Goal: Navigation & Orientation: Understand site structure

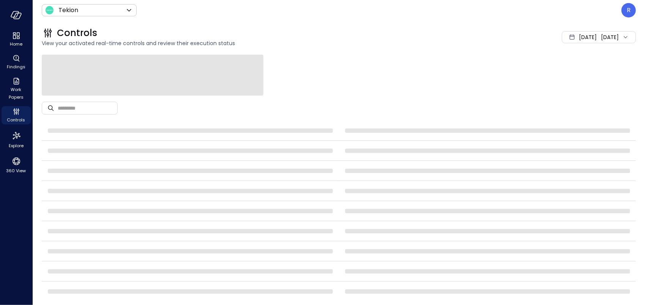
drag, startPoint x: 394, startPoint y: 53, endPoint x: 434, endPoint y: 65, distance: 41.8
click at [393, 54] on div "Controls View your activated real-time controls and review their execution stat…" at bounding box center [335, 37] width 604 height 33
click at [17, 113] on icon "Controls" at bounding box center [16, 113] width 2 height 2
click at [17, 59] on icon "Findings" at bounding box center [16, 58] width 9 height 9
click at [15, 40] on span "Home" at bounding box center [16, 44] width 13 height 8
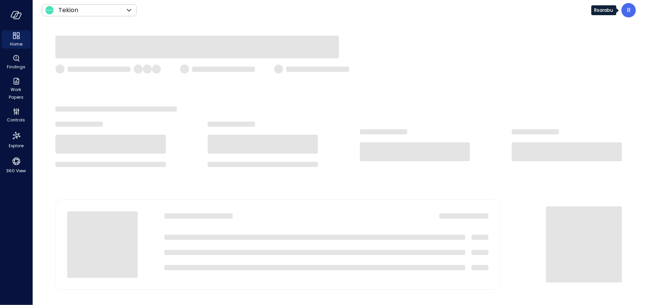
click at [629, 11] on p "R" at bounding box center [629, 10] width 4 height 9
drag, startPoint x: 423, startPoint y: 68, endPoint x: 406, endPoint y: 67, distance: 17.5
click at [420, 68] on div at bounding box center [322, 152] width 645 height 305
click at [12, 60] on icon "Findings" at bounding box center [16, 58] width 9 height 9
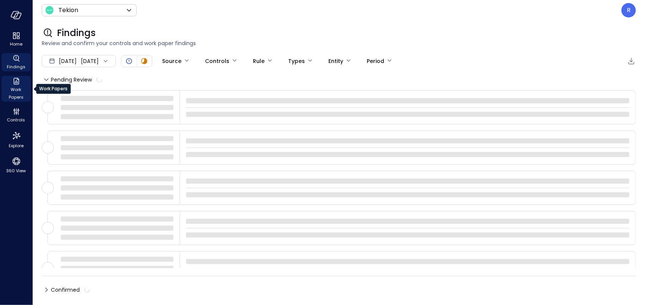
click at [14, 82] on icon "Work Papers" at bounding box center [16, 81] width 6 height 7
click at [19, 117] on span "Controls" at bounding box center [16, 120] width 18 height 8
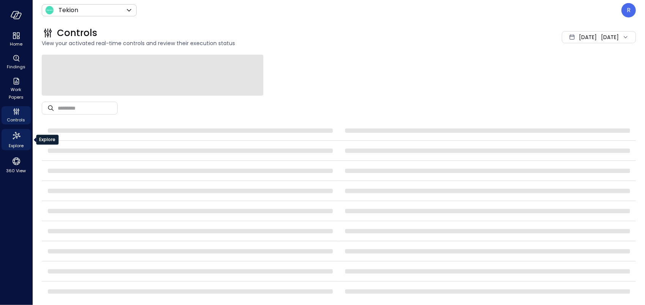
click at [18, 136] on icon "Explore" at bounding box center [16, 136] width 12 height 12
click at [14, 166] on icon "360 View" at bounding box center [16, 161] width 11 height 11
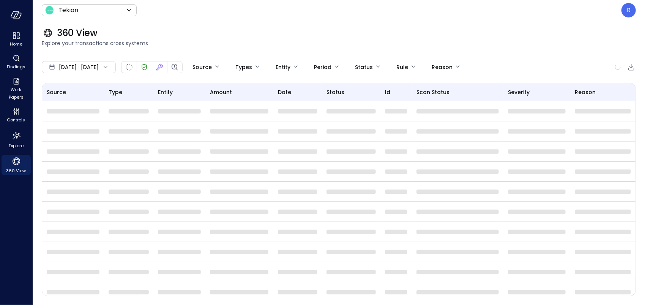
click at [249, 37] on div "360 View" at bounding box center [339, 33] width 594 height 12
click at [22, 139] on icon "Explore" at bounding box center [16, 136] width 12 height 12
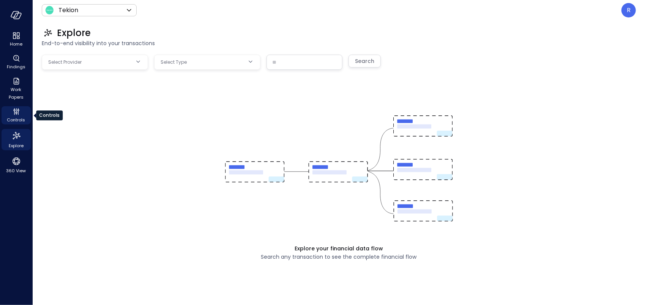
click at [18, 118] on span "Controls" at bounding box center [16, 120] width 18 height 8
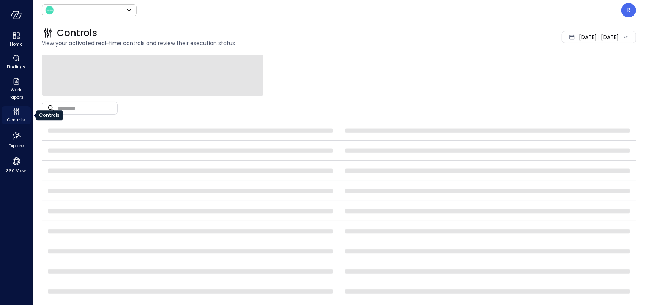
type input "*******"
click at [14, 59] on icon "Findings" at bounding box center [16, 58] width 6 height 6
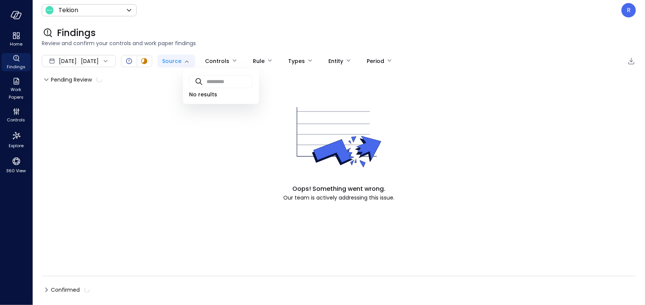
click at [209, 62] on body "Home Findings Work Papers Controls Explore 360 View Tekion ******* ​ R Findings…" at bounding box center [322, 152] width 645 height 305
click at [224, 36] on div at bounding box center [322, 152] width 645 height 305
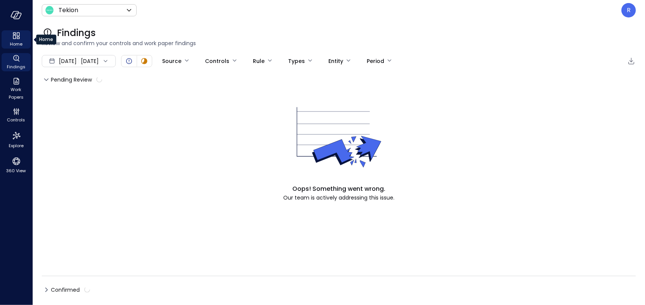
click at [17, 39] on icon "Home" at bounding box center [18, 38] width 3 height 2
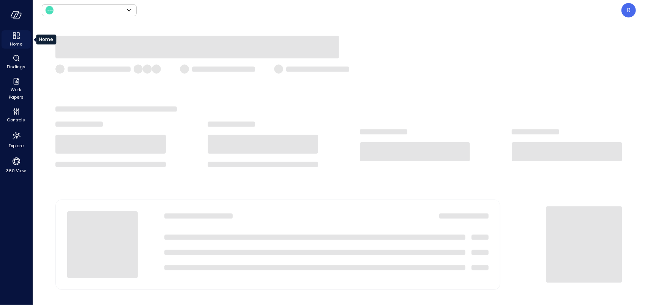
type input "*******"
click at [477, 68] on div at bounding box center [338, 69] width 567 height 9
click at [458, 26] on div at bounding box center [339, 163] width 613 height 285
click at [494, 33] on div at bounding box center [339, 163] width 613 height 285
click at [13, 17] on icon "button" at bounding box center [15, 14] width 8 height 6
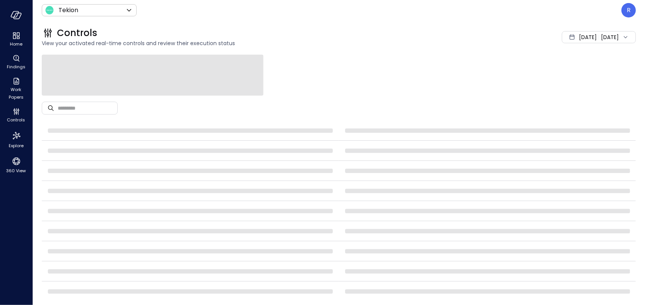
click at [369, 71] on div at bounding box center [339, 75] width 594 height 41
click at [477, 86] on div at bounding box center [339, 75] width 594 height 41
click at [466, 63] on div at bounding box center [339, 75] width 594 height 41
